Goal: Download file/media

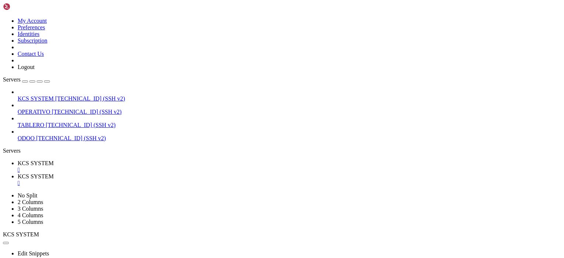
scroll to position [2400, 0]
click at [138, 167] on div "" at bounding box center [289, 170] width 543 height 7
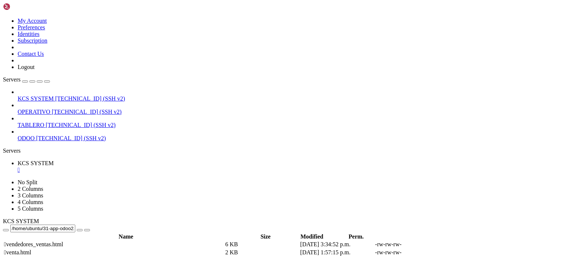
click at [138, 167] on div "" at bounding box center [289, 170] width 543 height 7
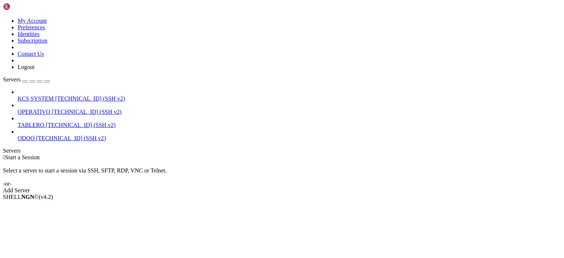
click at [54, 95] on span "KCS SYSTEM" at bounding box center [36, 98] width 36 height 6
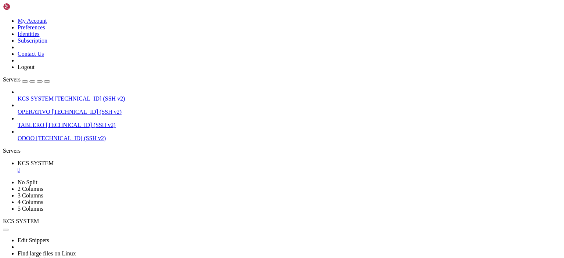
scroll to position [0, 0]
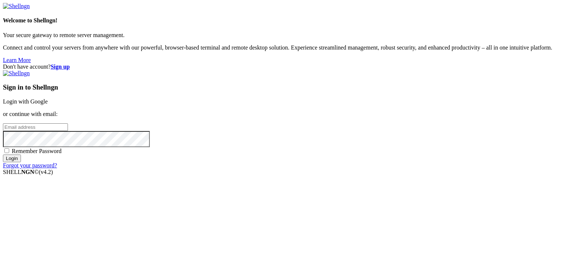
click at [48, 98] on link "Login with Google" at bounding box center [25, 101] width 45 height 6
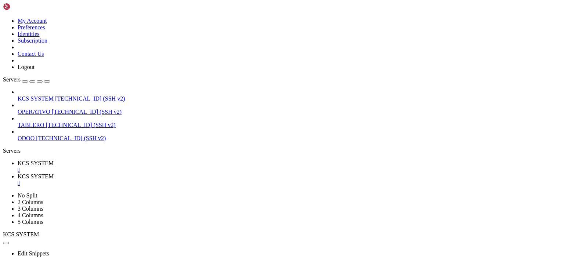
scroll to position [91, 0]
type input "/home/ubuntu/31-app-odoo2"
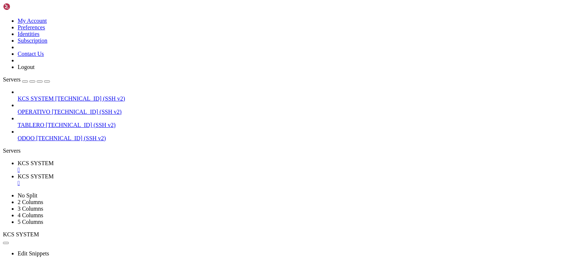
click at [193, 180] on div "" at bounding box center [289, 183] width 543 height 7
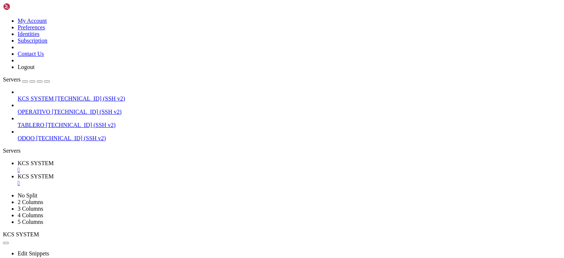
scroll to position [43, 0]
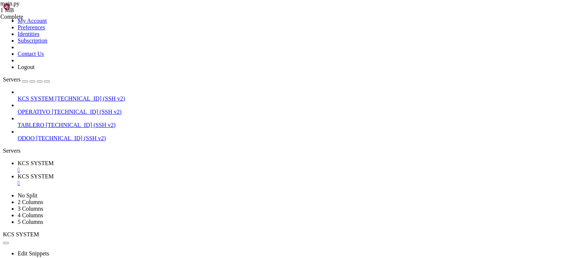
scroll to position [108, 0]
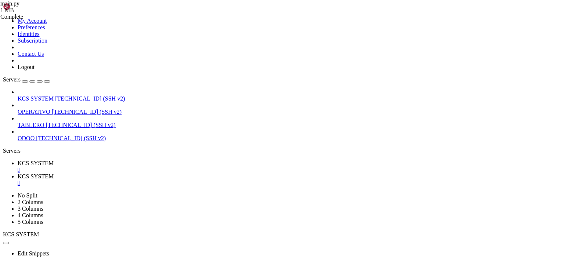
click at [125, 160] on link "KCS SYSTEM " at bounding box center [289, 166] width 543 height 13
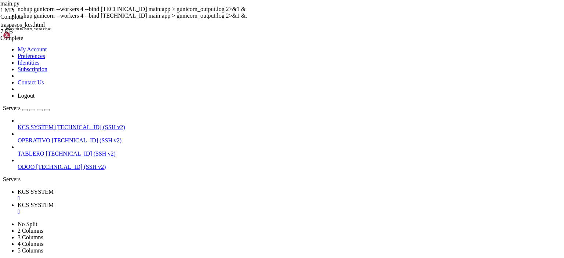
scroll to position [19, 0]
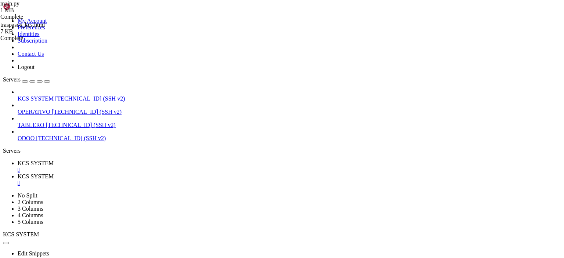
click at [160, 173] on link "KCS SYSTEM " at bounding box center [289, 179] width 543 height 13
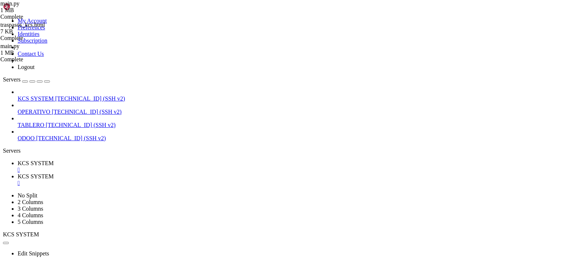
type input "/home/ubuntu/31-app-odoo2/templates"
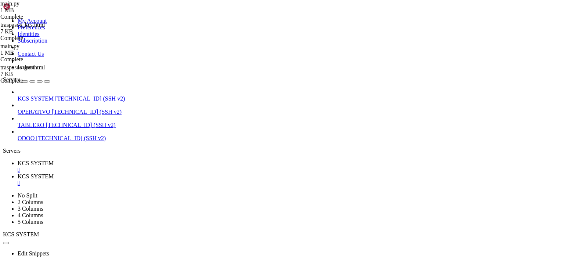
click at [125, 160] on link "KCS SYSTEM " at bounding box center [289, 166] width 543 height 13
